Goal: Check status: Check status

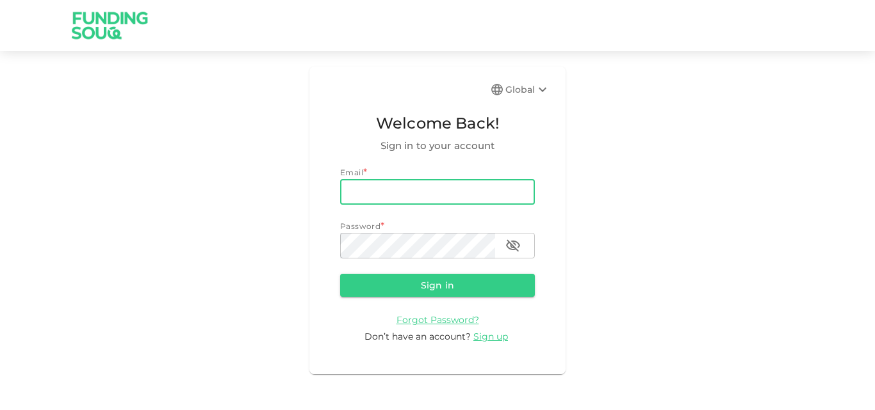
click at [422, 189] on input "email" at bounding box center [437, 192] width 195 height 26
type input "[EMAIL_ADDRESS][DOMAIN_NAME]"
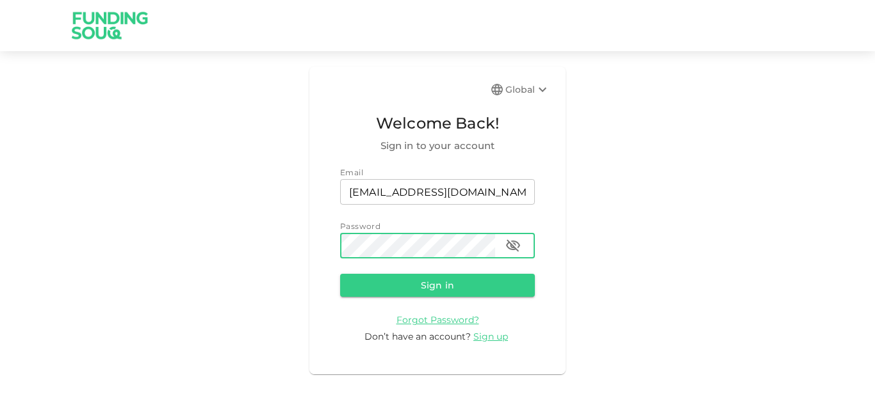
click at [409, 284] on button "Sign in" at bounding box center [437, 285] width 195 height 23
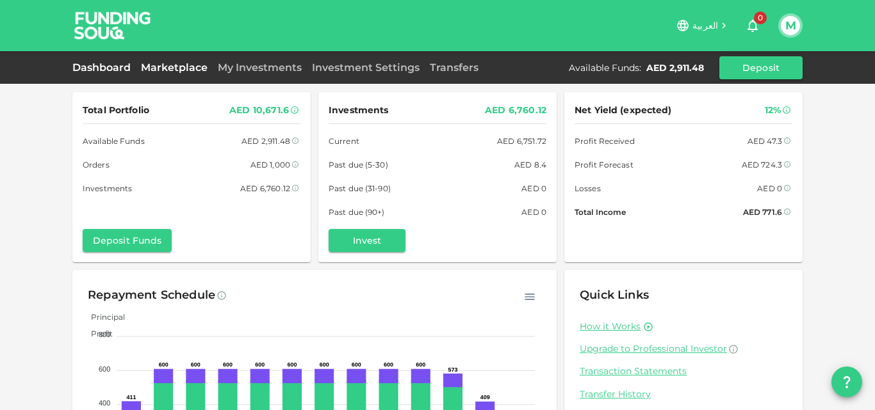
click at [180, 69] on link "Marketplace" at bounding box center [174, 67] width 77 height 12
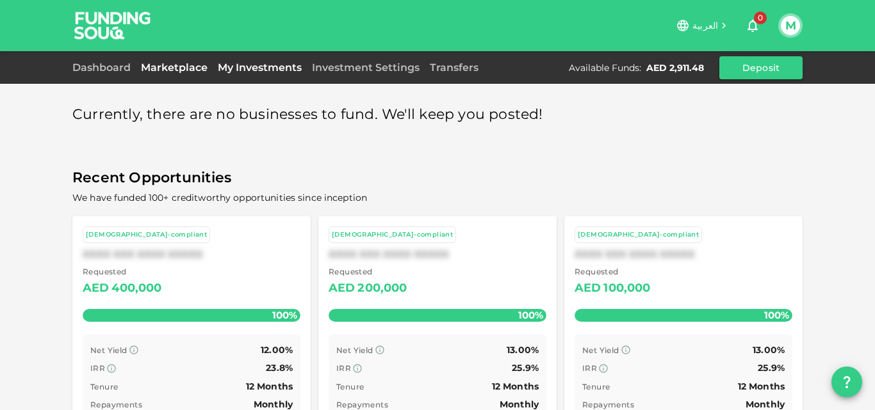
click at [271, 72] on link "My Investments" at bounding box center [260, 67] width 94 height 12
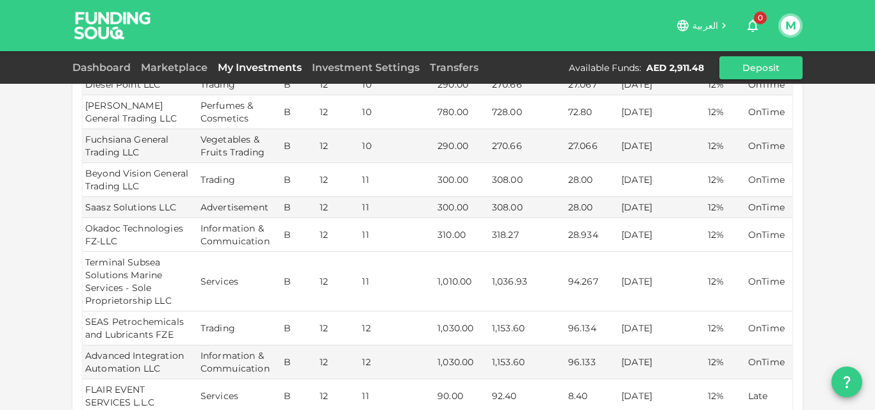
scroll to position [512, 0]
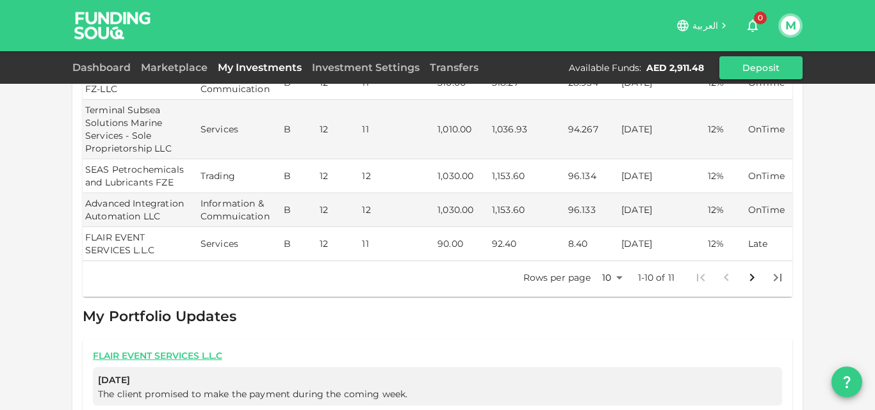
click at [749, 270] on icon "Go to next page" at bounding box center [751, 277] width 15 height 15
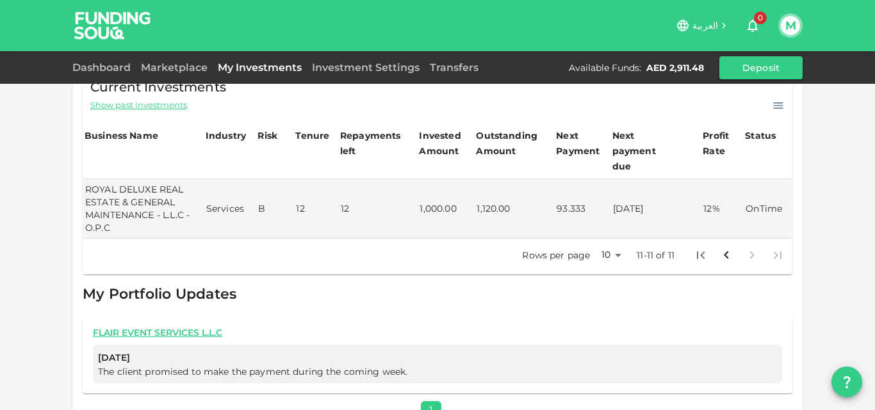
scroll to position [256, 0]
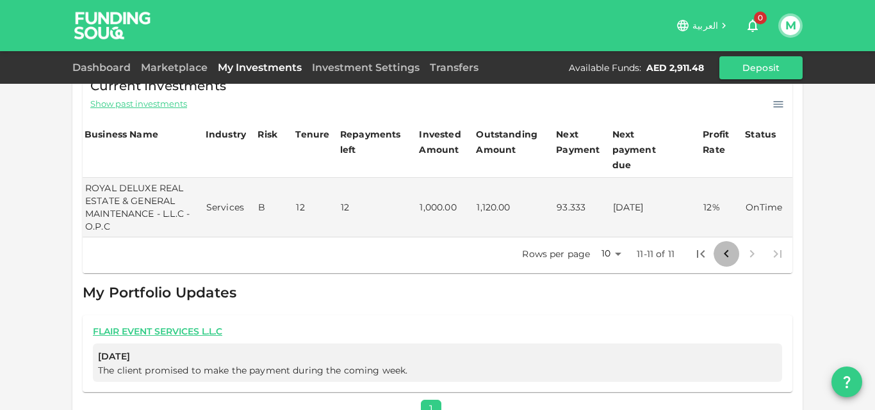
click at [722, 247] on icon "Go to previous page" at bounding box center [725, 254] width 15 height 15
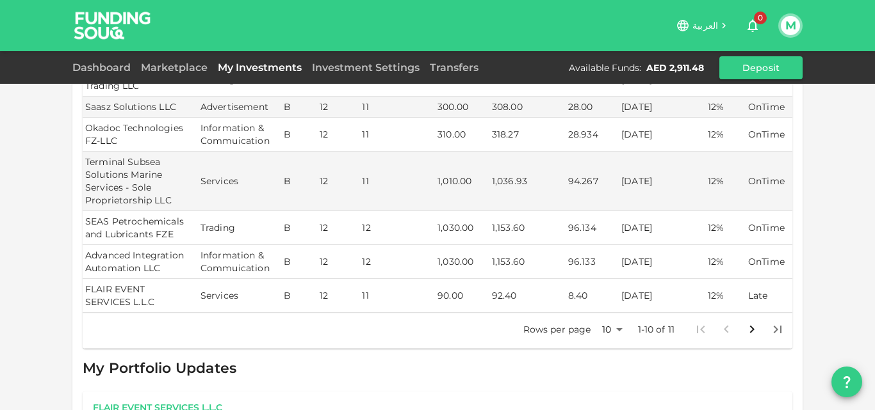
scroll to position [546, 0]
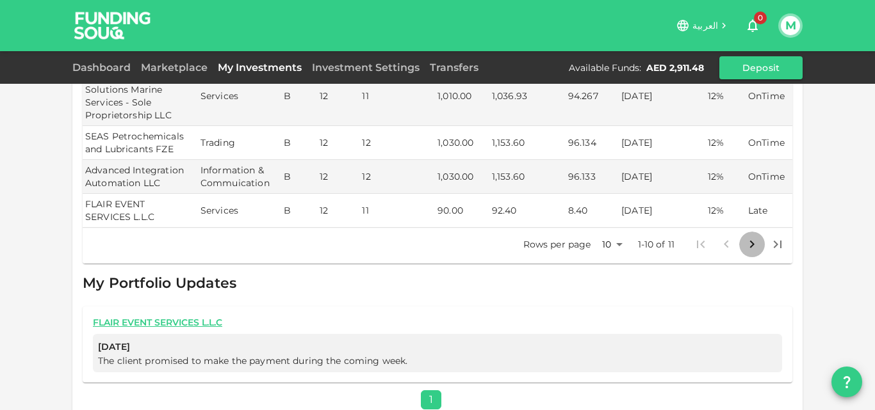
click at [745, 237] on icon "Go to next page" at bounding box center [751, 244] width 15 height 15
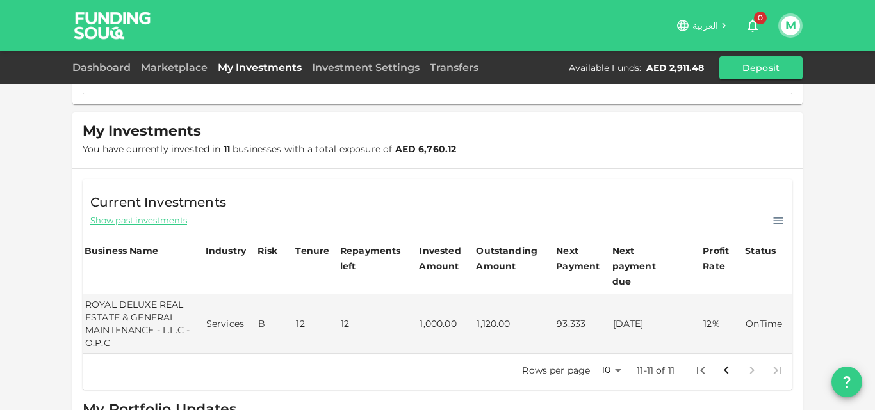
scroll to position [139, 0]
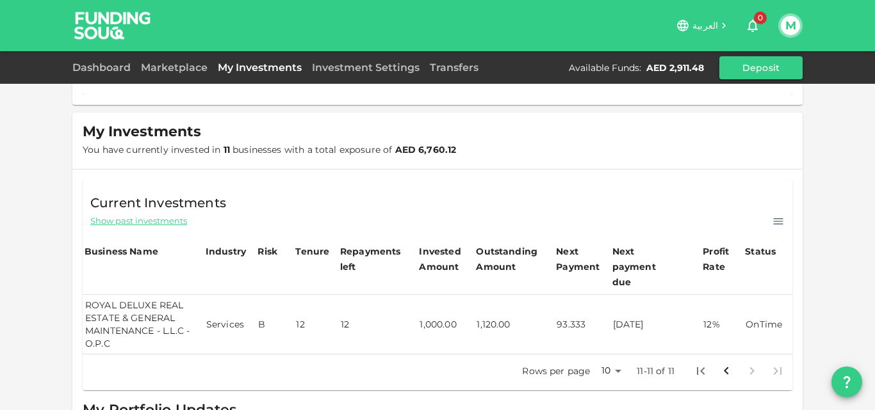
click at [674, 310] on td "[DATE]" at bounding box center [655, 325] width 91 height 60
click at [754, 310] on td "OnTime" at bounding box center [767, 325] width 49 height 60
click at [401, 311] on td "12" at bounding box center [377, 325] width 79 height 60
click at [197, 314] on td "ROYAL DELUXE REAL ESTATE & GENERAL MAINTENANCE - L.L.C - O.P.C" at bounding box center [143, 325] width 121 height 60
click at [127, 317] on td "ROYAL DELUXE REAL ESTATE & GENERAL MAINTENANCE - L.L.C - O.P.C" at bounding box center [143, 325] width 121 height 60
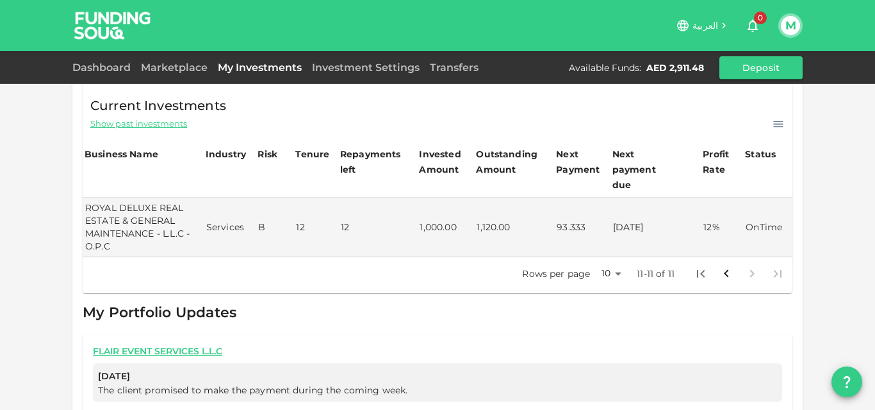
scroll to position [267, 0]
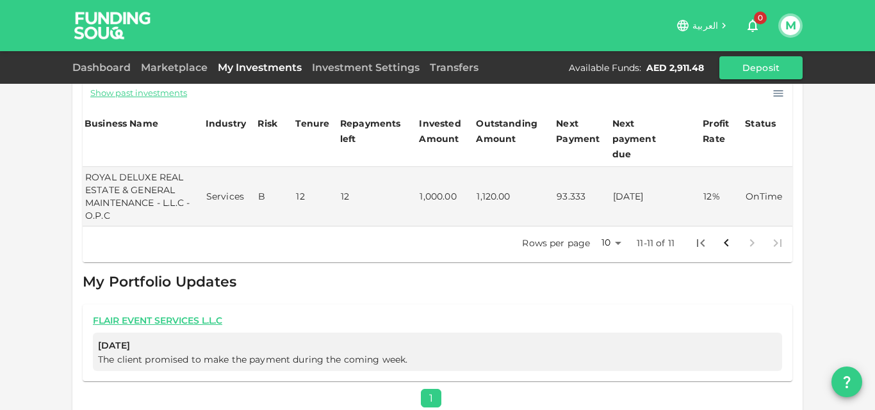
click at [722, 236] on icon "Go to previous page" at bounding box center [725, 243] width 15 height 15
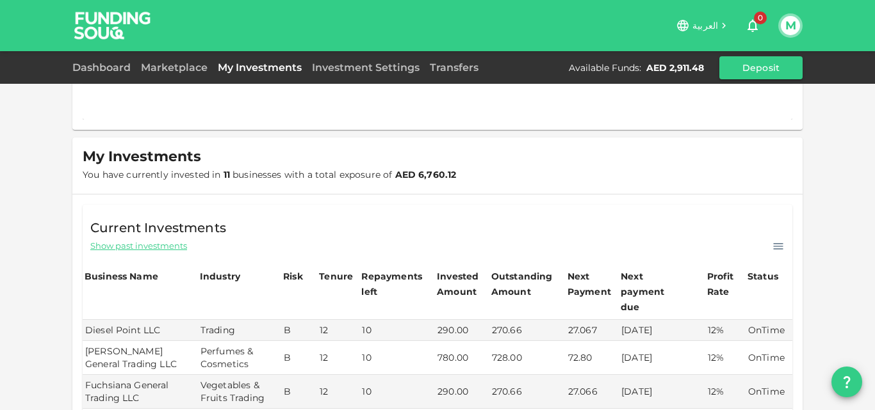
scroll to position [0, 0]
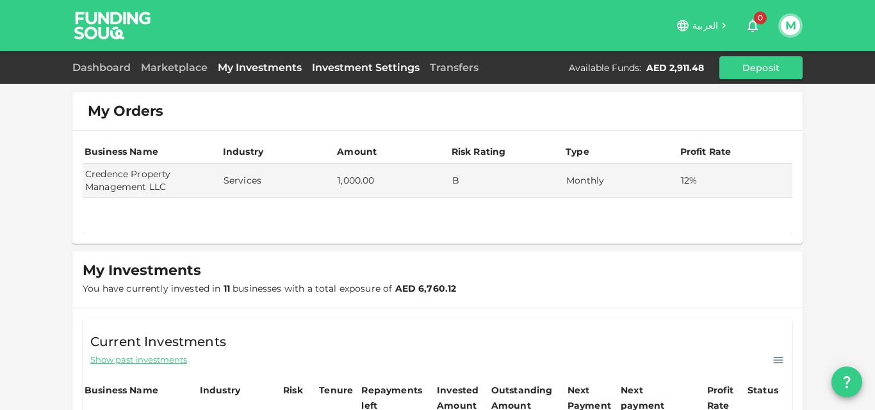
click at [330, 67] on link "Investment Settings" at bounding box center [366, 67] width 118 height 12
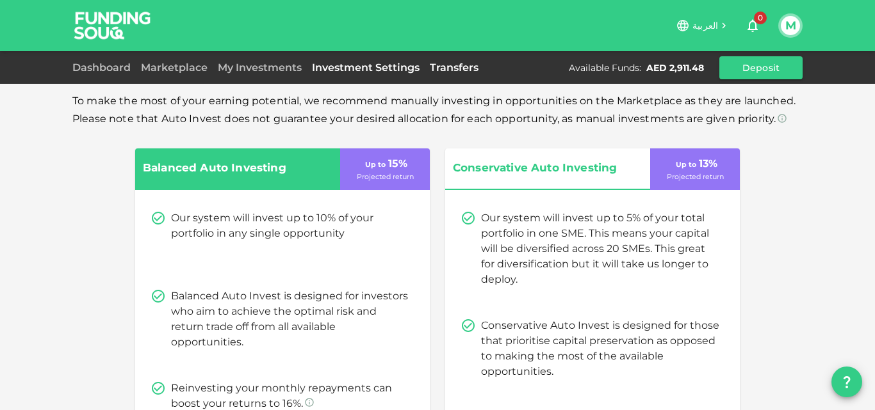
click at [460, 70] on link "Transfers" at bounding box center [454, 67] width 59 height 12
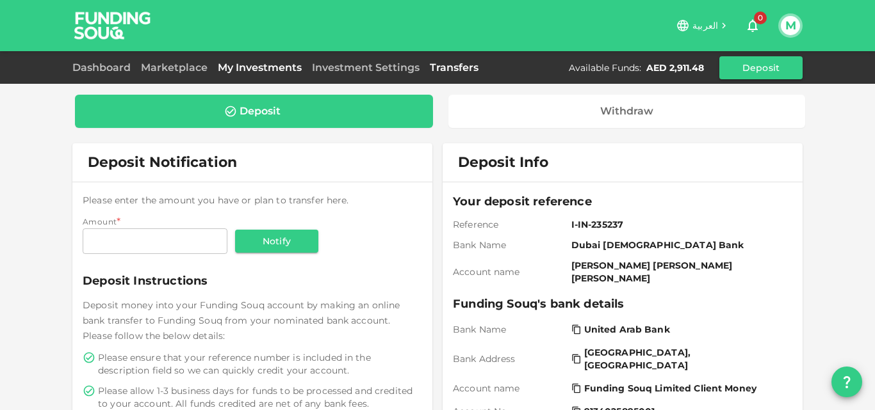
click at [251, 67] on link "My Investments" at bounding box center [260, 67] width 94 height 12
